Goal: Task Accomplishment & Management: Use online tool/utility

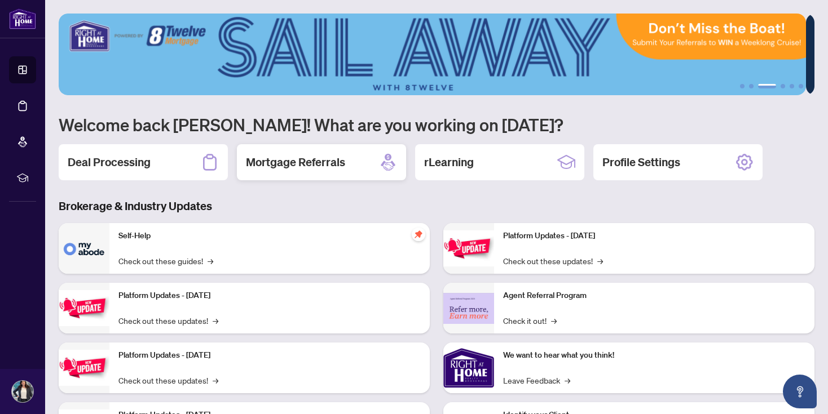
scroll to position [69, 0]
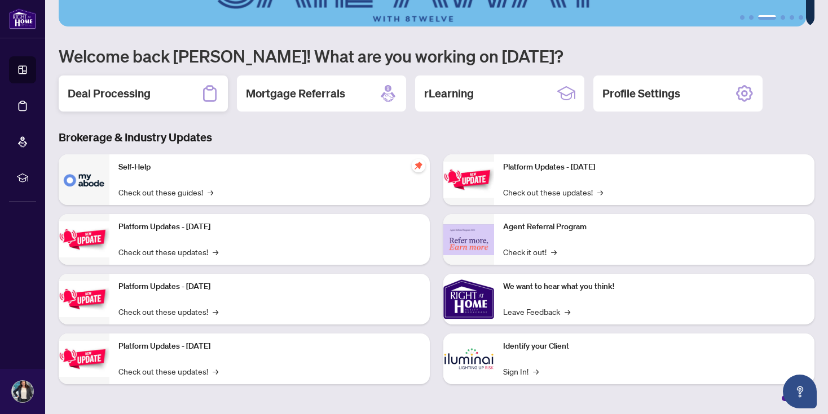
click at [152, 99] on div "Deal Processing" at bounding box center [143, 94] width 169 height 36
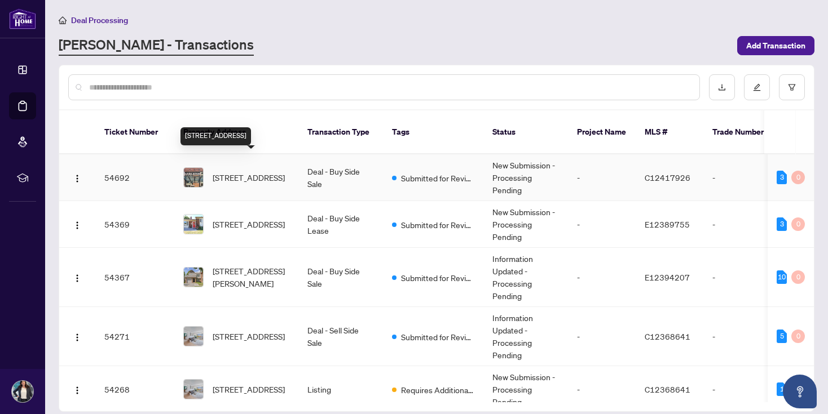
click at [222, 171] on span "[STREET_ADDRESS]" at bounding box center [249, 177] width 72 height 12
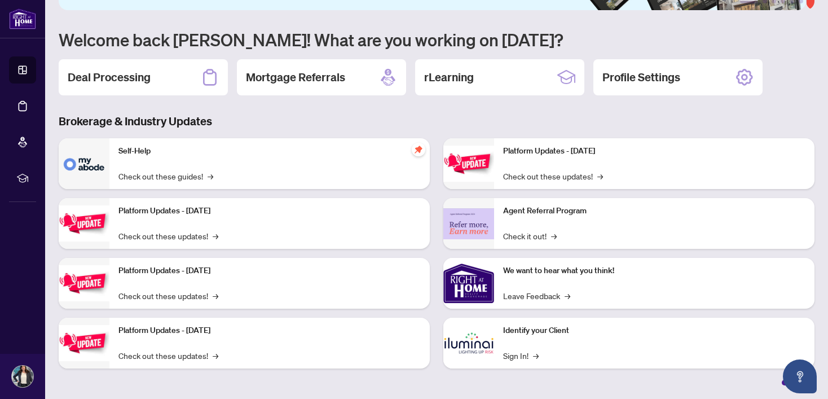
scroll to position [85, 0]
click at [515, 337] on div "Identify your Client Sign In! →" at bounding box center [654, 343] width 320 height 51
click at [514, 354] on link "Sign In! →" at bounding box center [521, 356] width 36 height 12
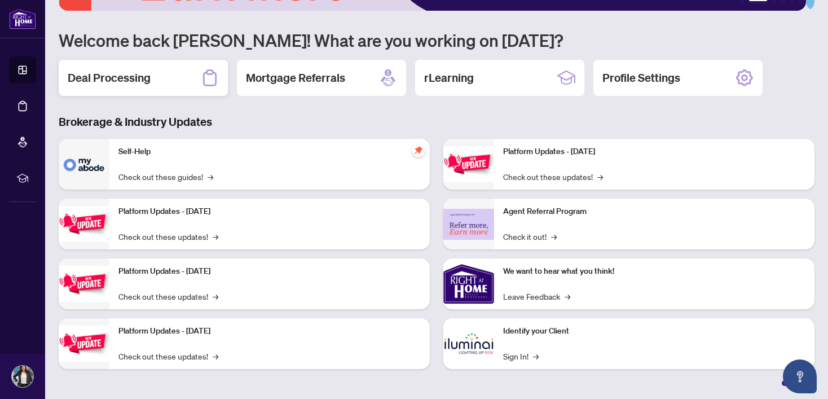
click at [102, 76] on h2 "Deal Processing" at bounding box center [109, 78] width 83 height 16
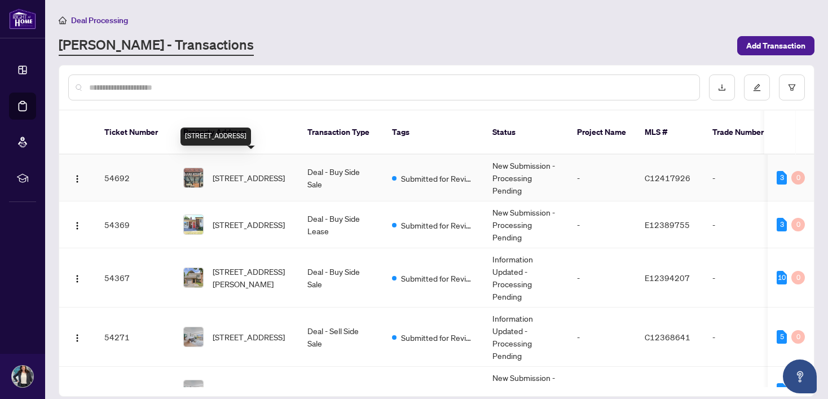
click at [239, 171] on span "[STREET_ADDRESS]" at bounding box center [249, 177] width 72 height 12
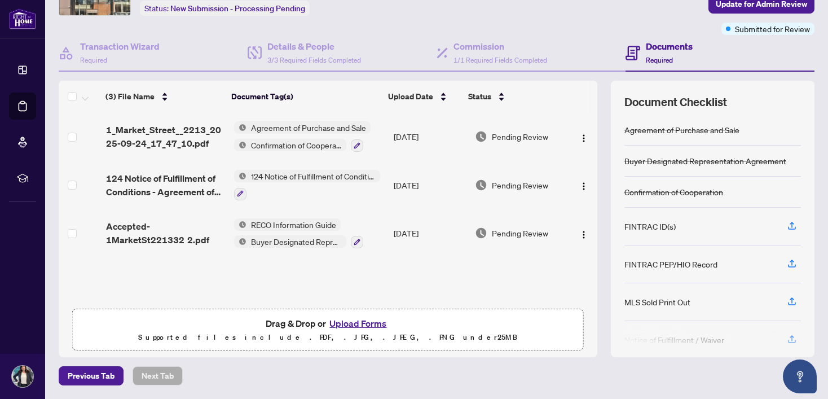
scroll to position [73, 0]
